Goal: Transaction & Acquisition: Purchase product/service

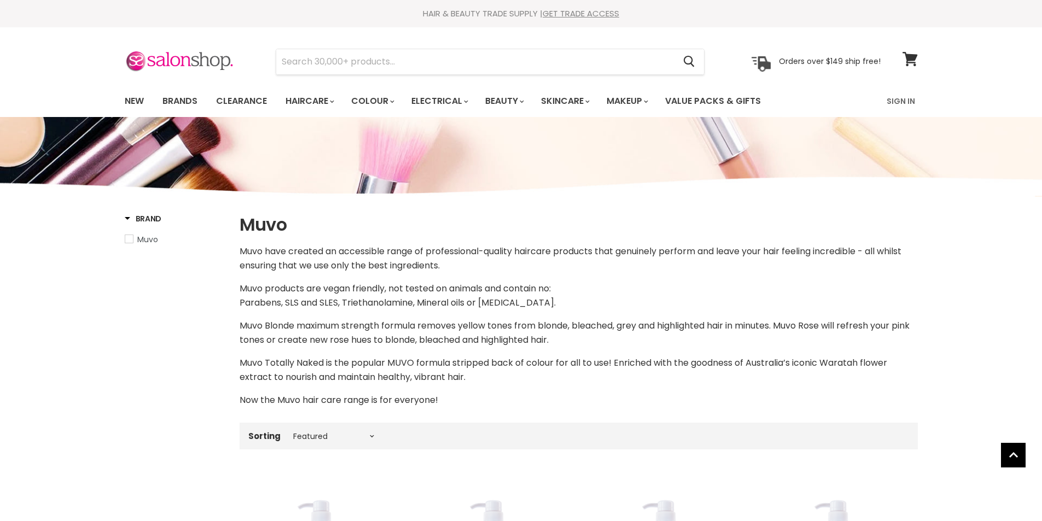
select select "manual"
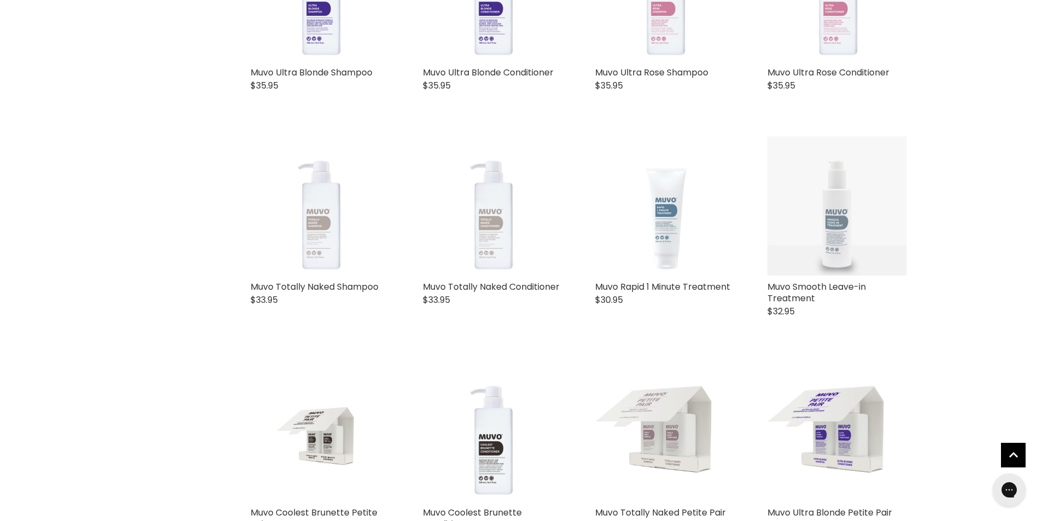
scroll to position [436, 0]
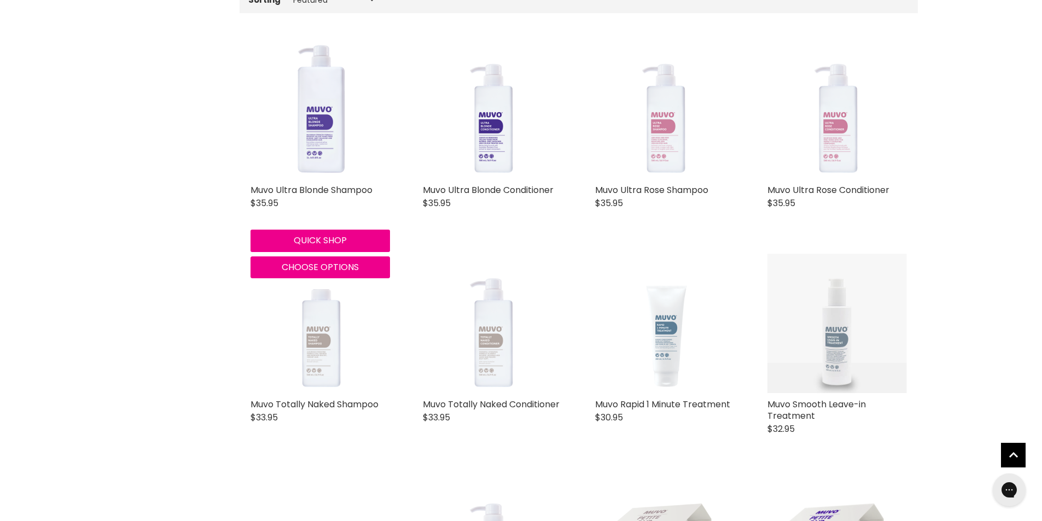
click at [300, 142] on img "Main content" at bounding box center [319, 108] width 139 height 139
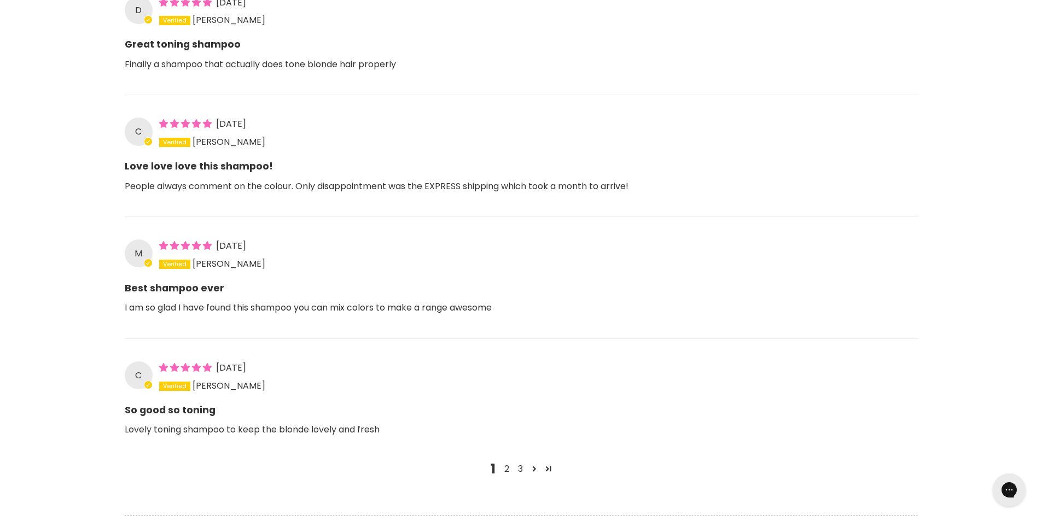
scroll to position [845, 0]
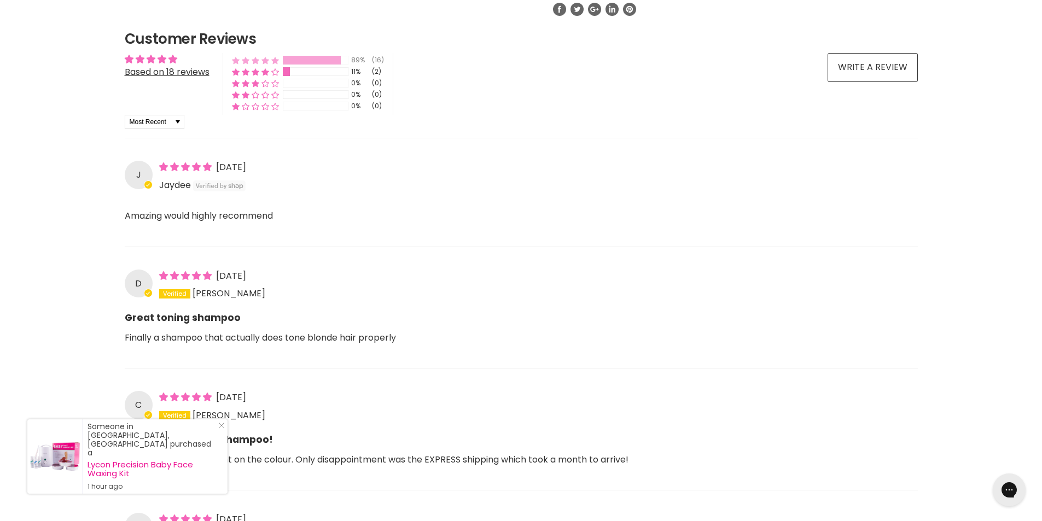
click at [289, 61] on div "Main content" at bounding box center [312, 60] width 58 height 9
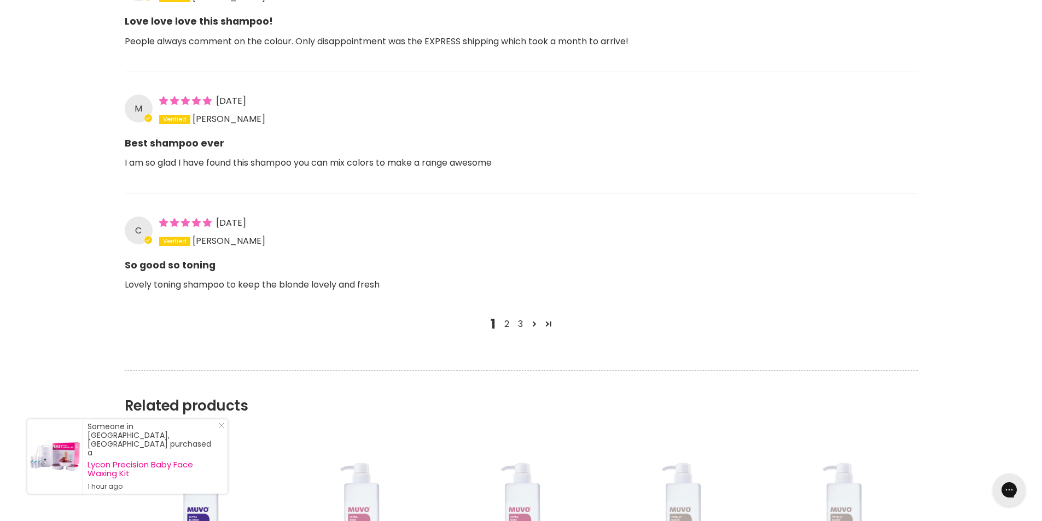
scroll to position [1367, 0]
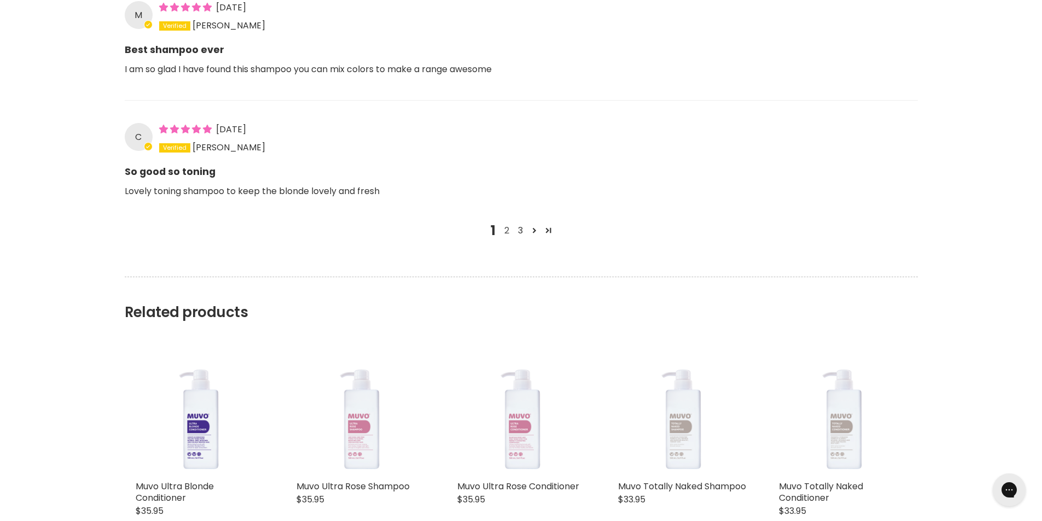
click at [506, 230] on link "2" at bounding box center [507, 230] width 14 height 13
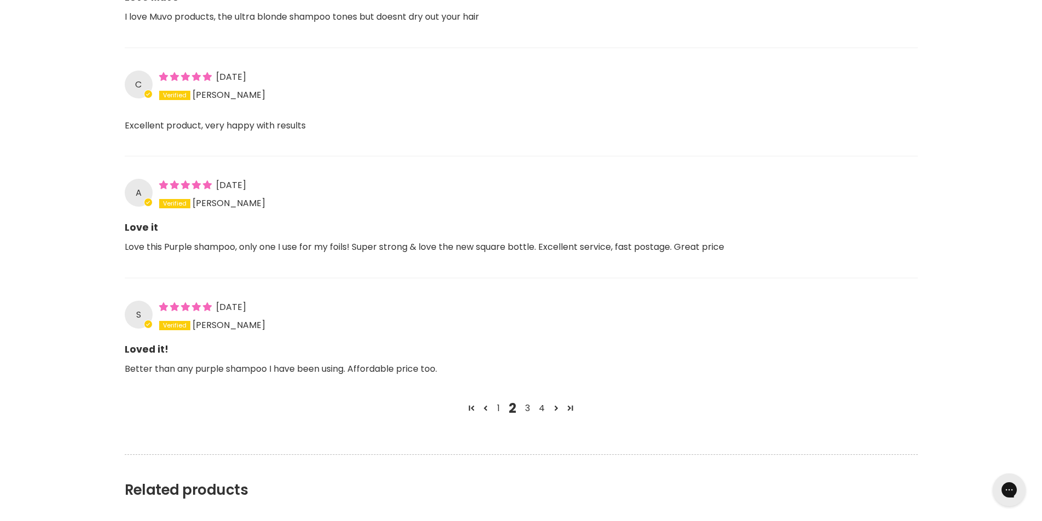
scroll to position [1257, 0]
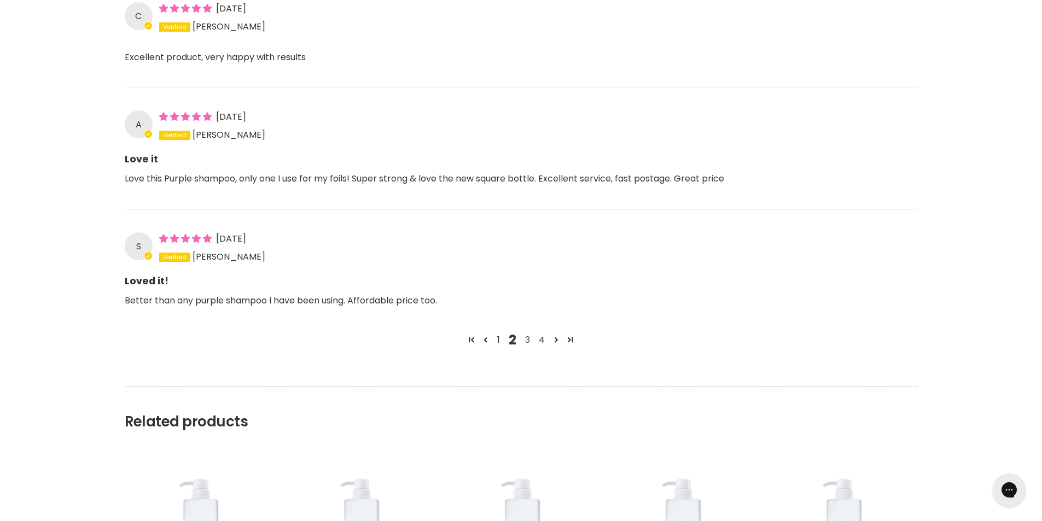
click at [525, 337] on link "3" at bounding box center [527, 339] width 14 height 13
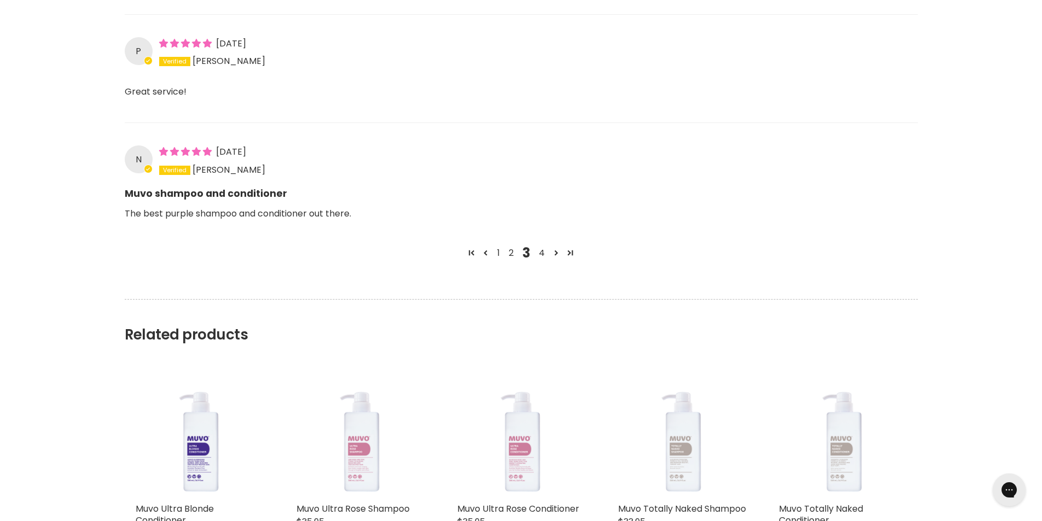
scroll to position [1421, 0]
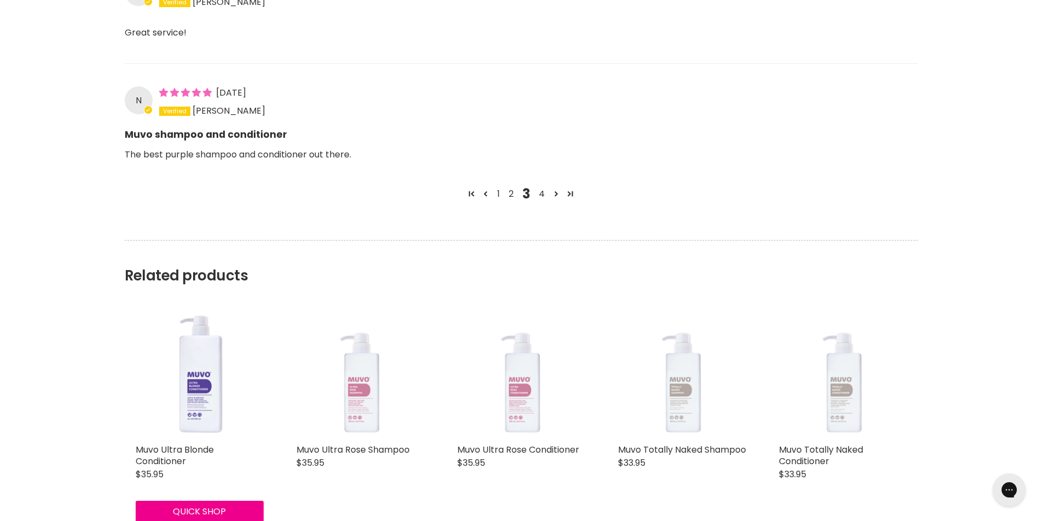
click at [211, 409] on img "Main content" at bounding box center [200, 375] width 128 height 128
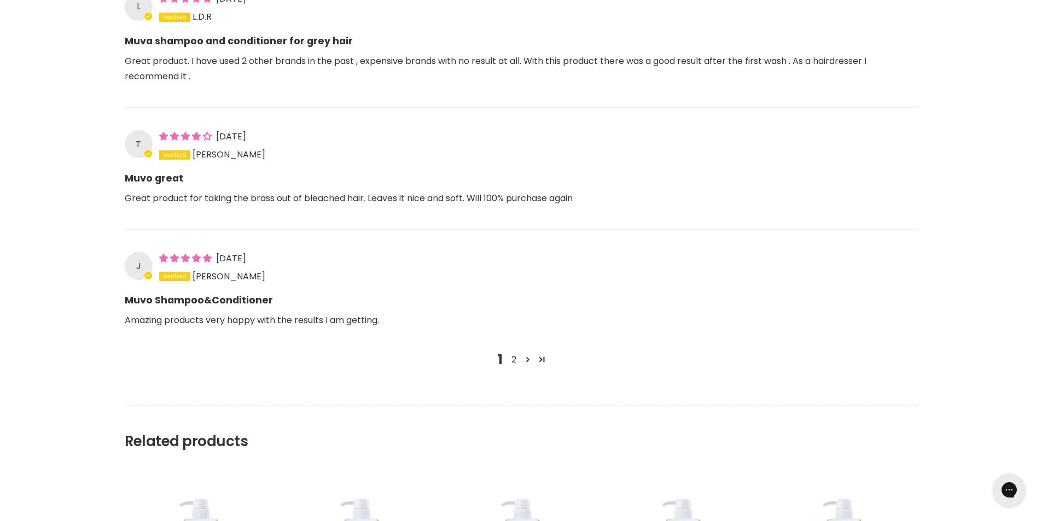
scroll to position [1379, 0]
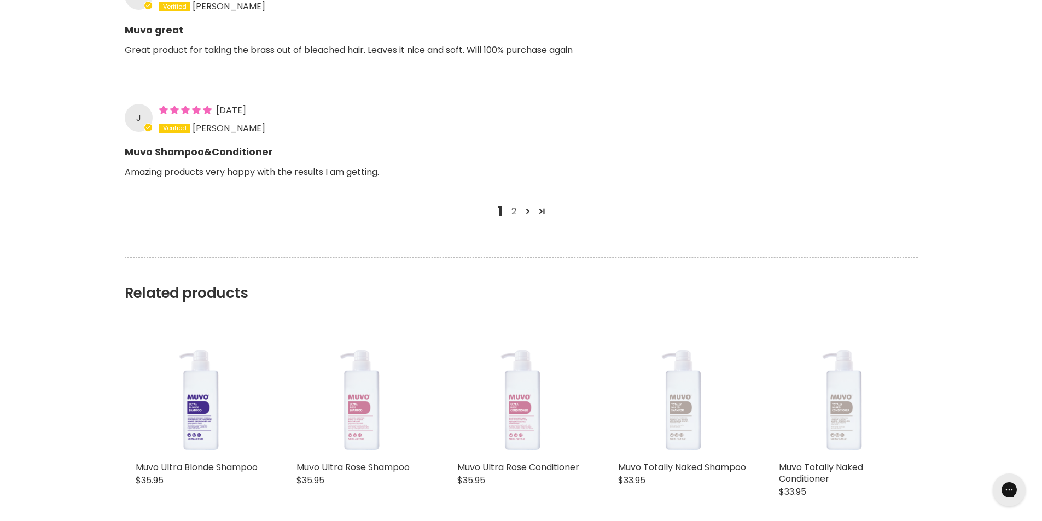
click at [512, 208] on link "2" at bounding box center [514, 211] width 14 height 13
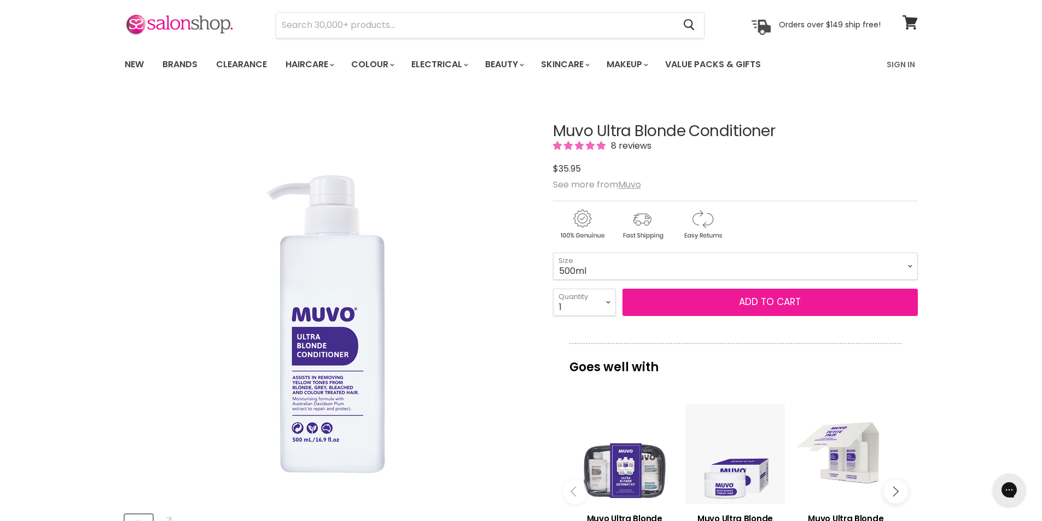
scroll to position [0, 0]
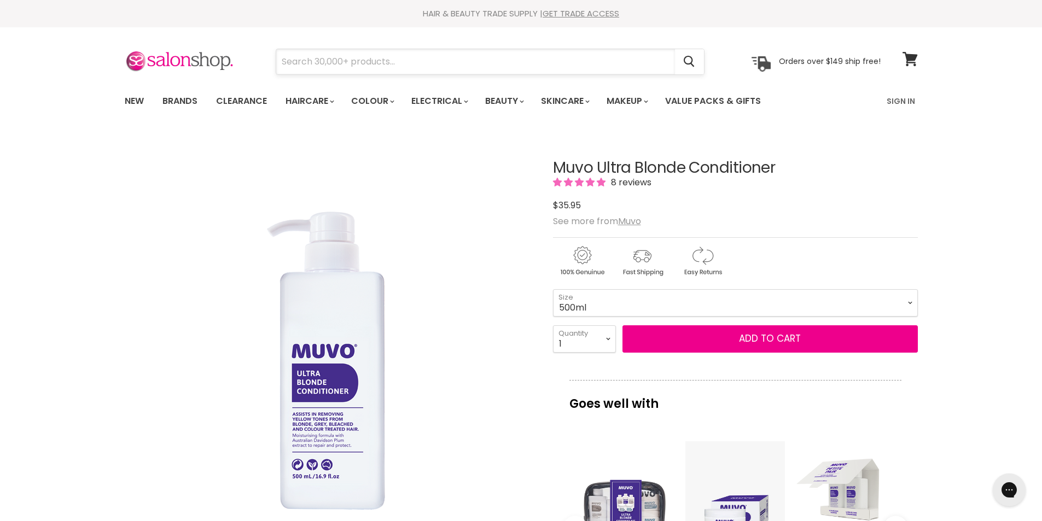
click at [407, 62] on input "Search" at bounding box center [475, 61] width 399 height 25
